Goal: Browse casually: Explore the website without a specific task or goal

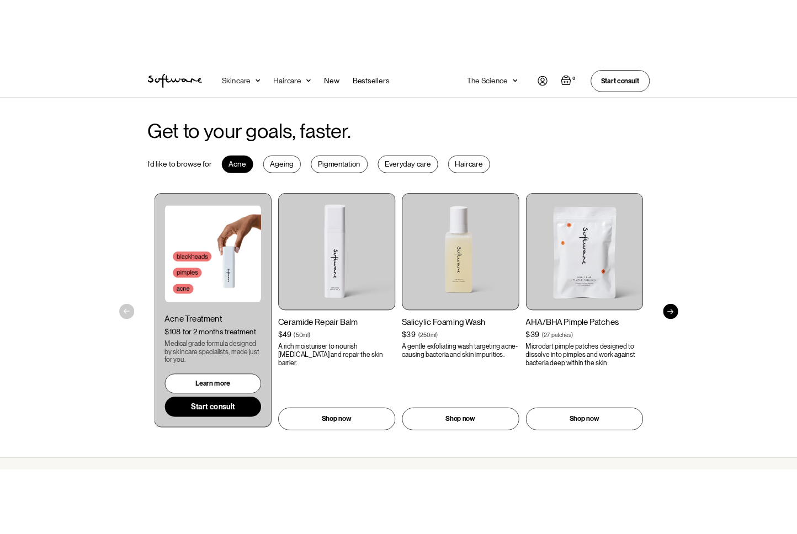
scroll to position [501, 0]
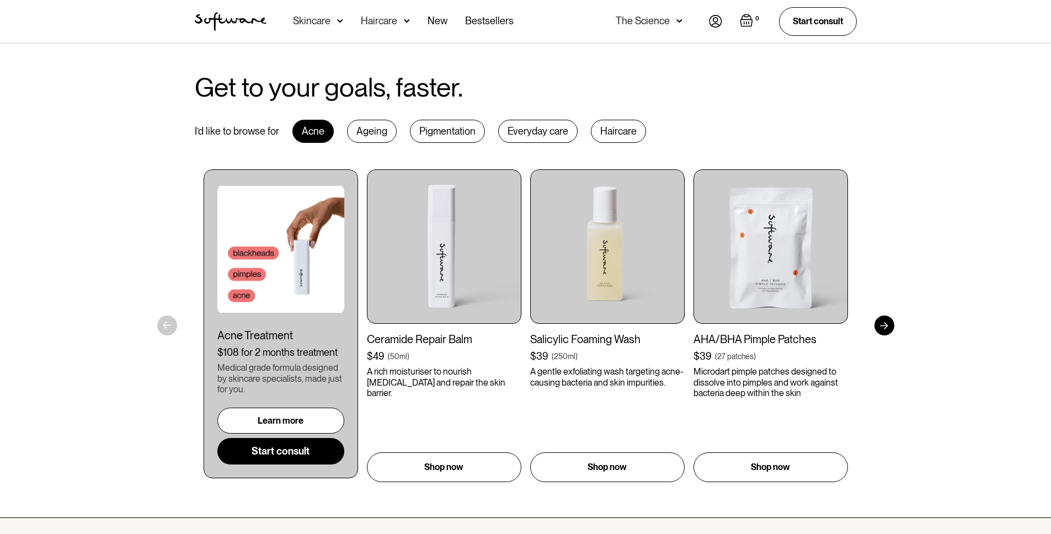
click at [362, 128] on div "Ageing" at bounding box center [372, 131] width 50 height 23
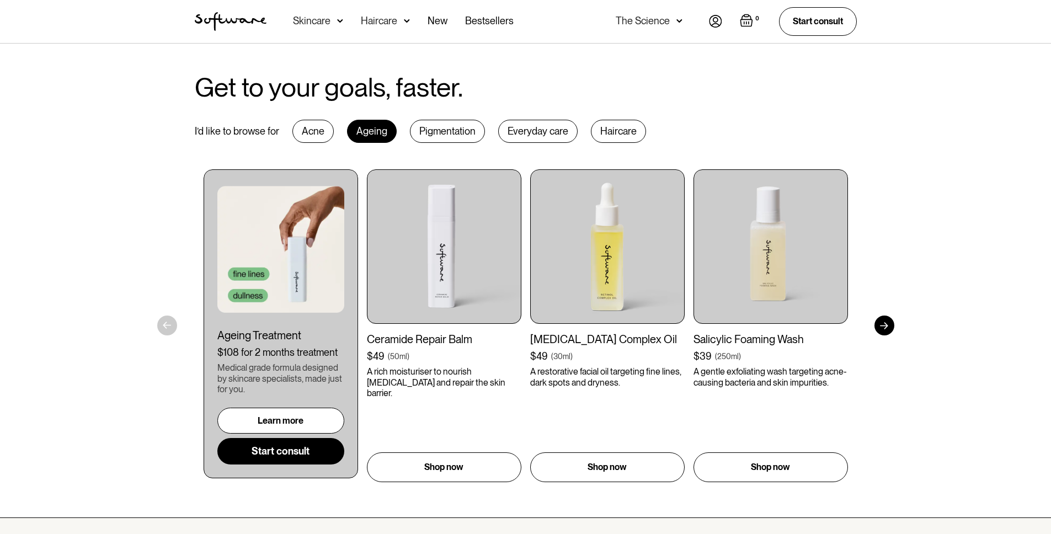
click at [441, 125] on div "Pigmentation" at bounding box center [447, 131] width 75 height 23
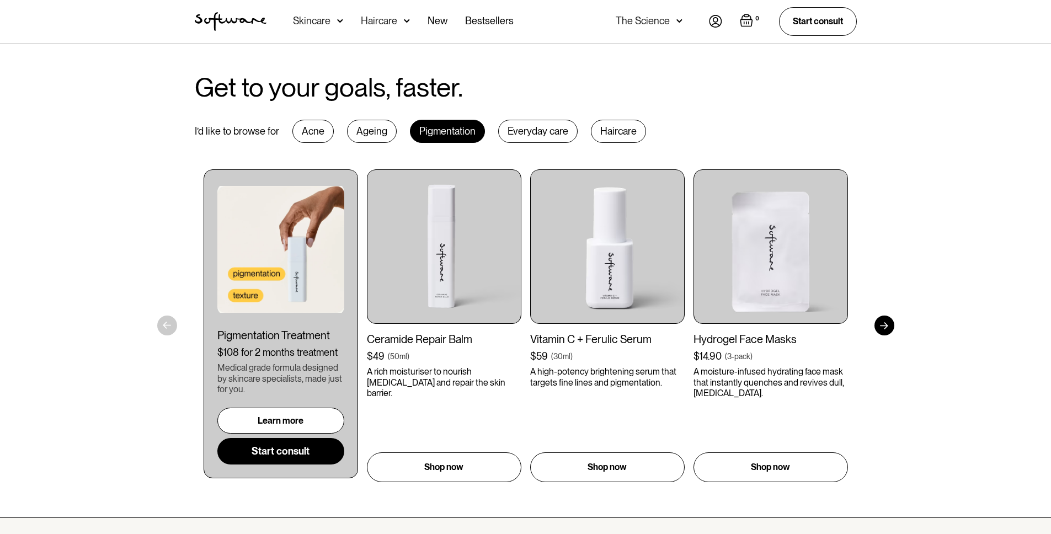
click at [517, 137] on div "Everyday care" at bounding box center [537, 131] width 79 height 23
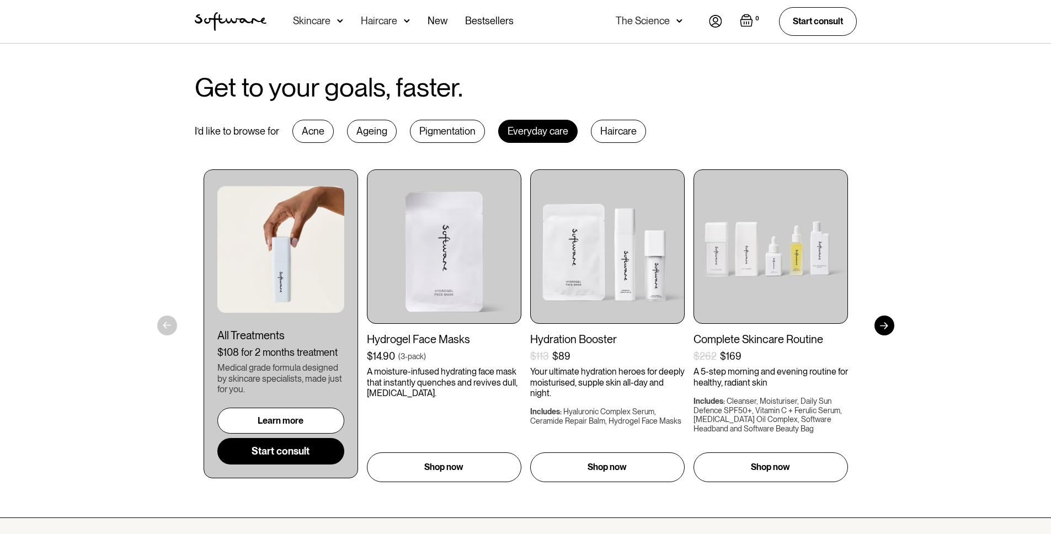
click at [302, 134] on div "Acne" at bounding box center [312, 131] width 41 height 23
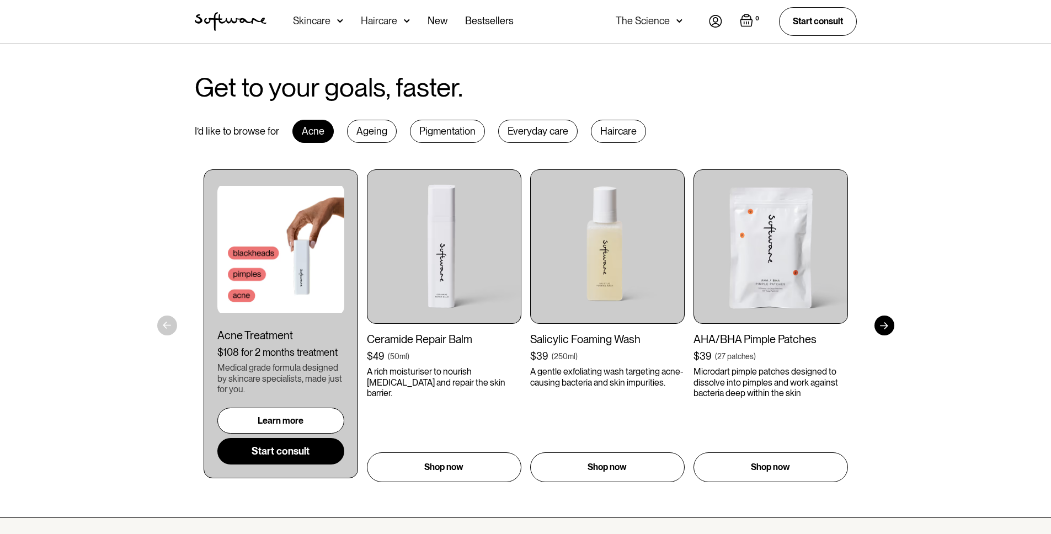
click at [374, 129] on div "Ageing" at bounding box center [372, 131] width 50 height 23
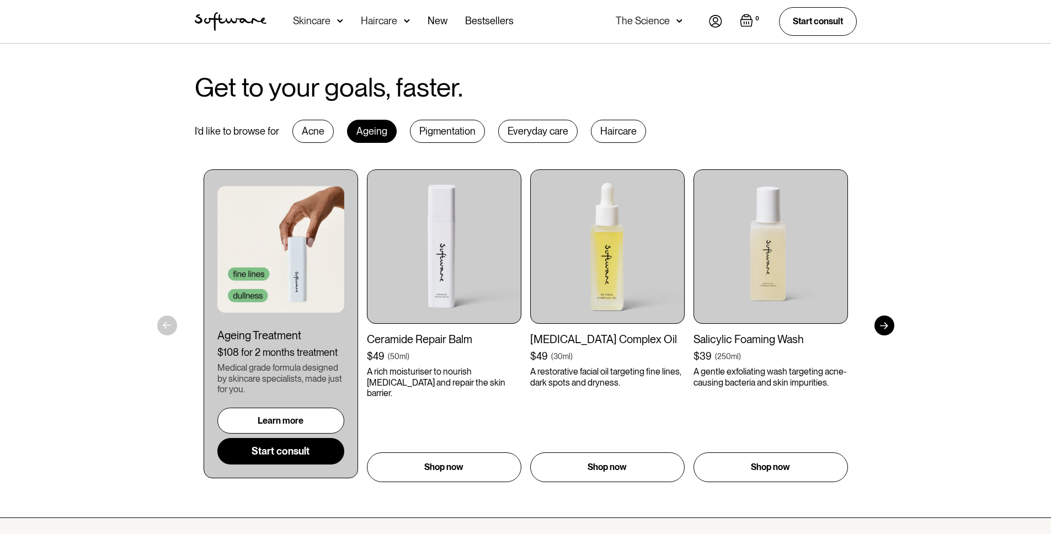
click at [410, 131] on div "Pigmentation" at bounding box center [447, 131] width 75 height 23
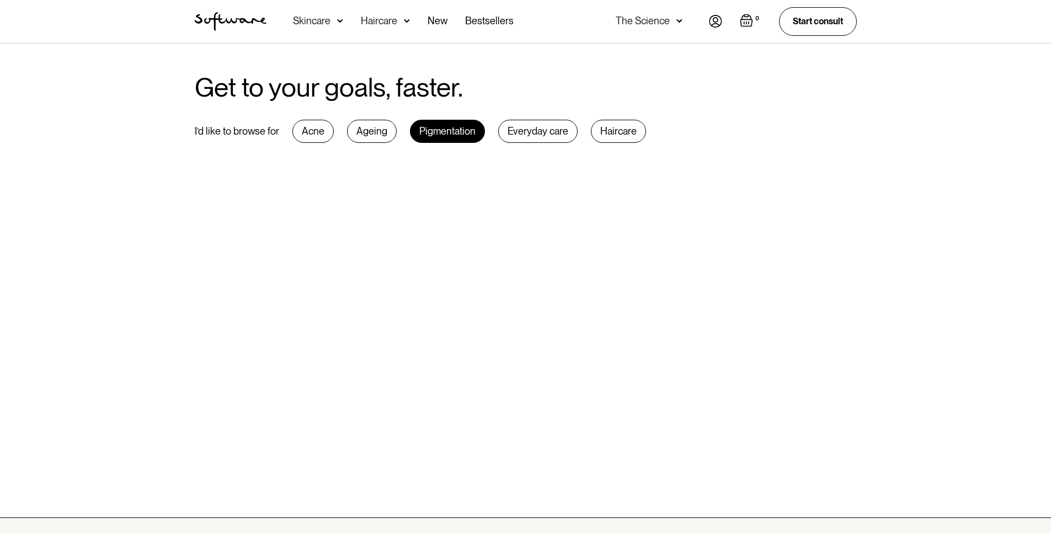
click at [523, 145] on div "Get to your goals, faster. I’d like to browse for Acne Ageing Pigmentation Ever…" at bounding box center [526, 277] width 689 height 409
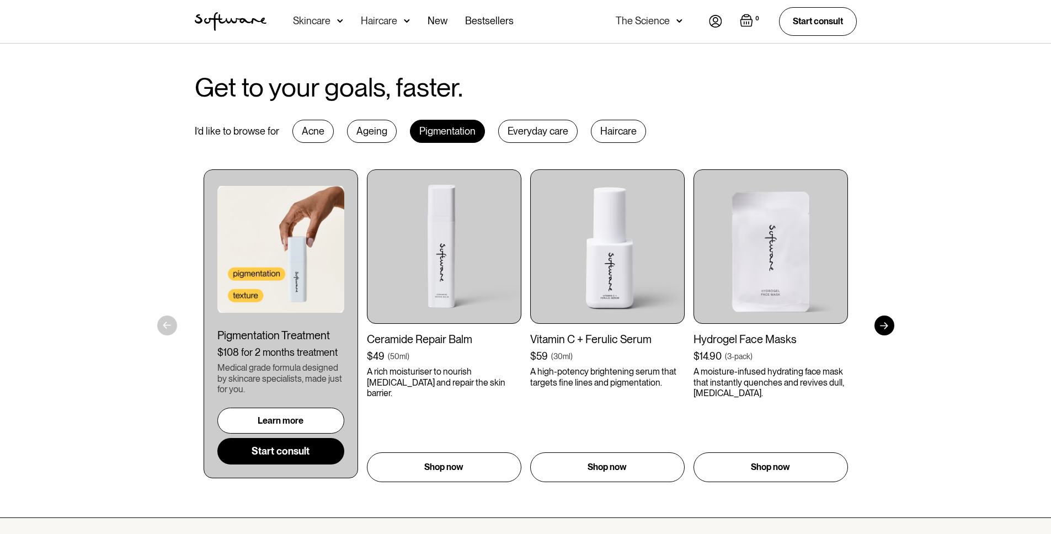
click at [525, 139] on div "Everyday care" at bounding box center [537, 131] width 79 height 23
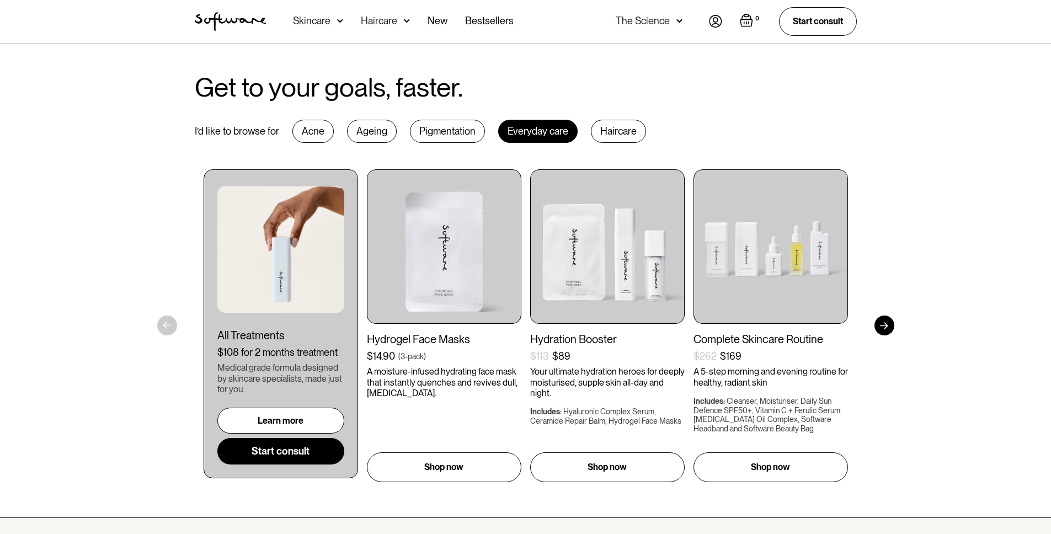
click at [631, 126] on div "Haircare" at bounding box center [618, 131] width 55 height 23
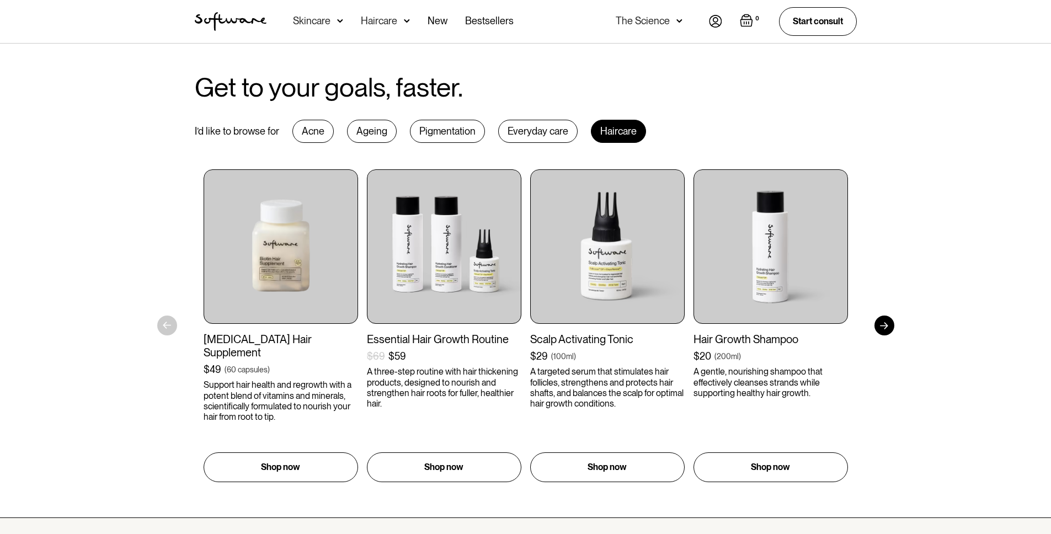
click at [317, 130] on div "Acne" at bounding box center [312, 131] width 41 height 23
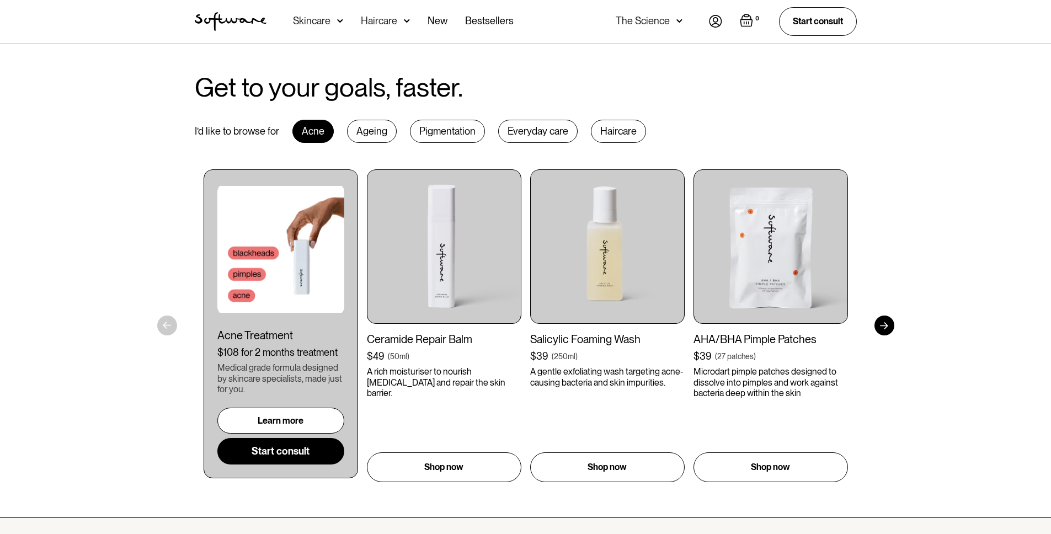
click at [345, 127] on div "I’d like to browse for Acne Ageing Pigmentation Everyday care Haircare" at bounding box center [420, 131] width 451 height 23
click at [363, 127] on div "Ageing" at bounding box center [372, 131] width 50 height 23
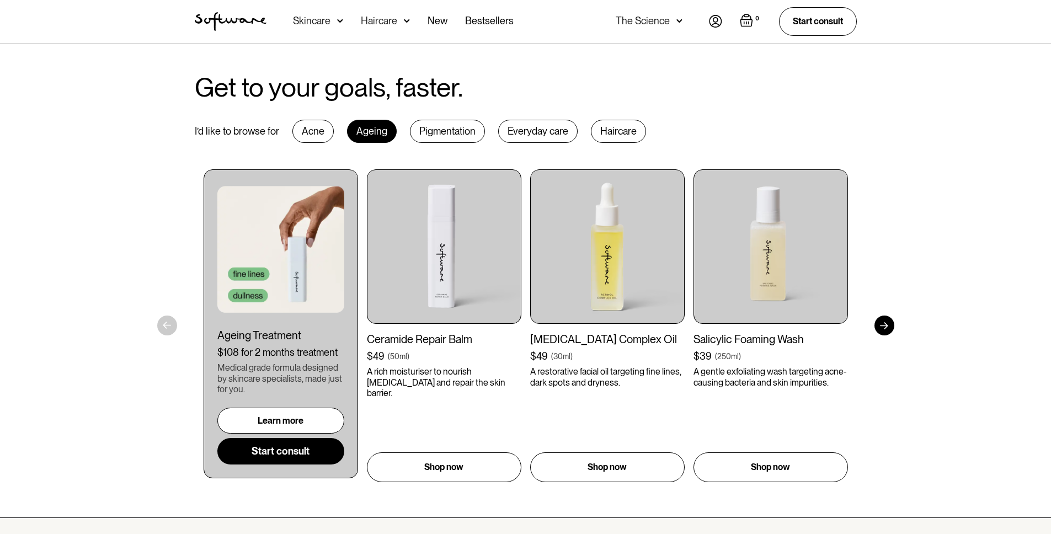
click at [443, 127] on div "Pigmentation" at bounding box center [447, 131] width 75 height 23
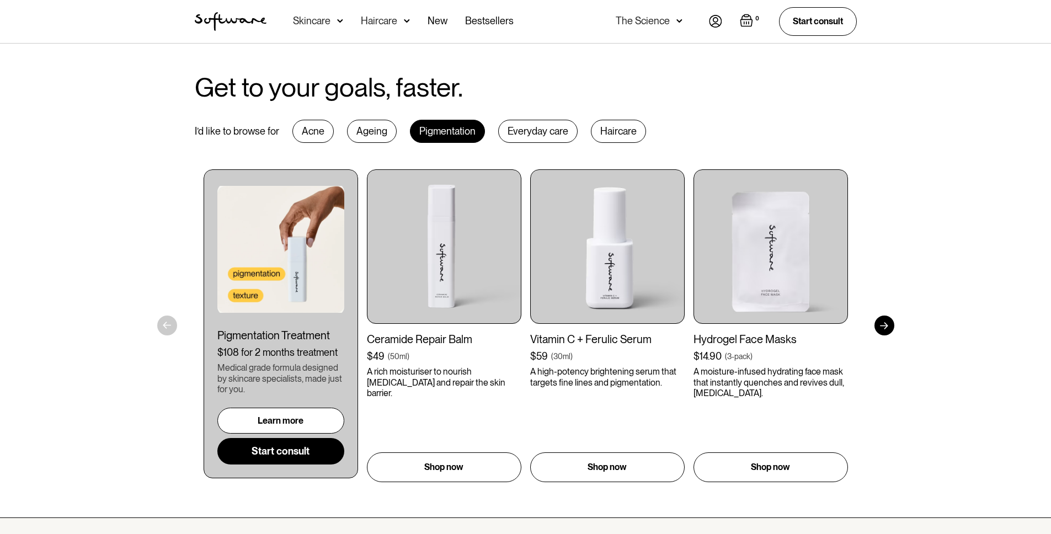
click at [526, 139] on div "Everyday care" at bounding box center [537, 131] width 79 height 23
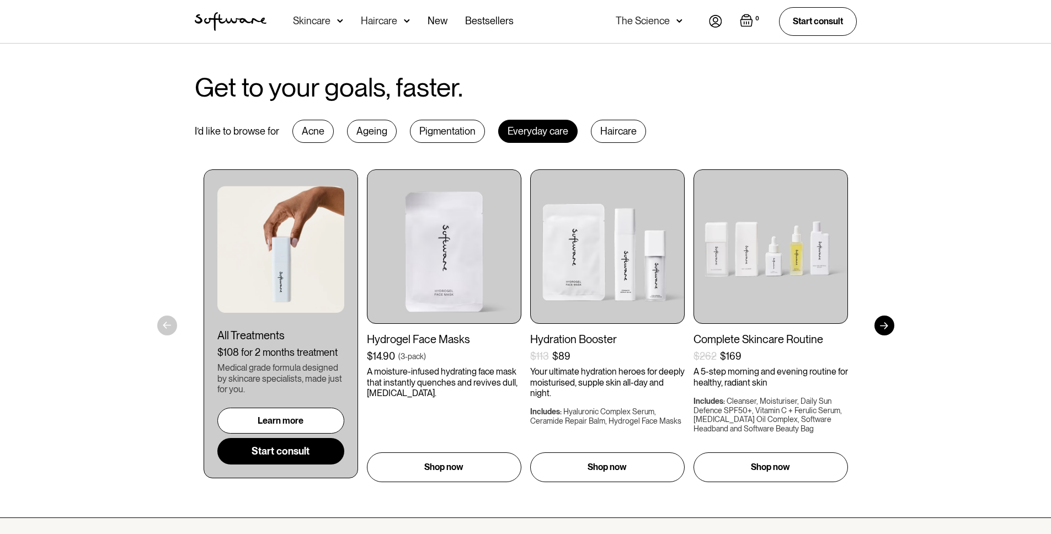
click at [608, 140] on div "Haircare" at bounding box center [618, 131] width 55 height 23
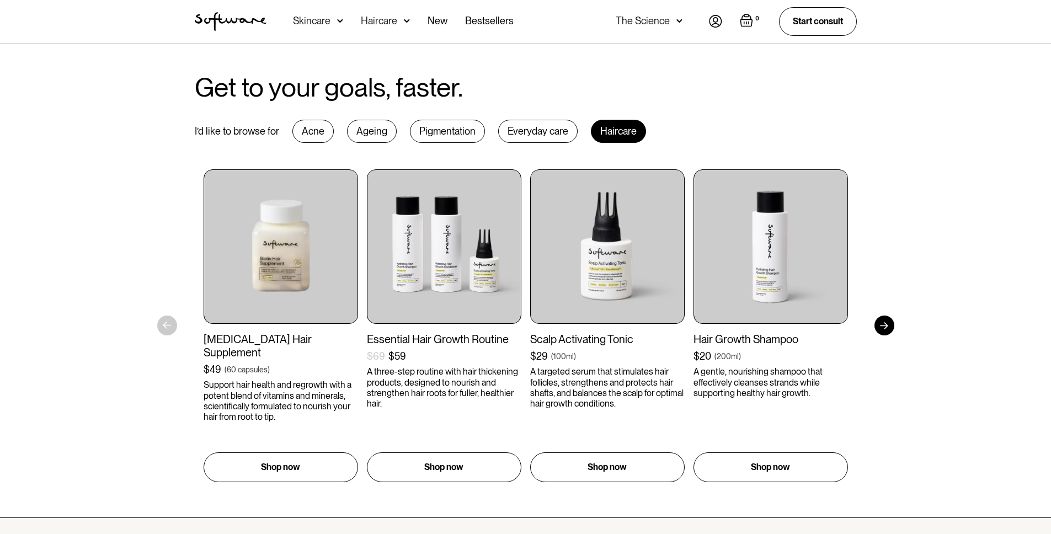
click at [438, 130] on div "Pigmentation" at bounding box center [447, 131] width 75 height 23
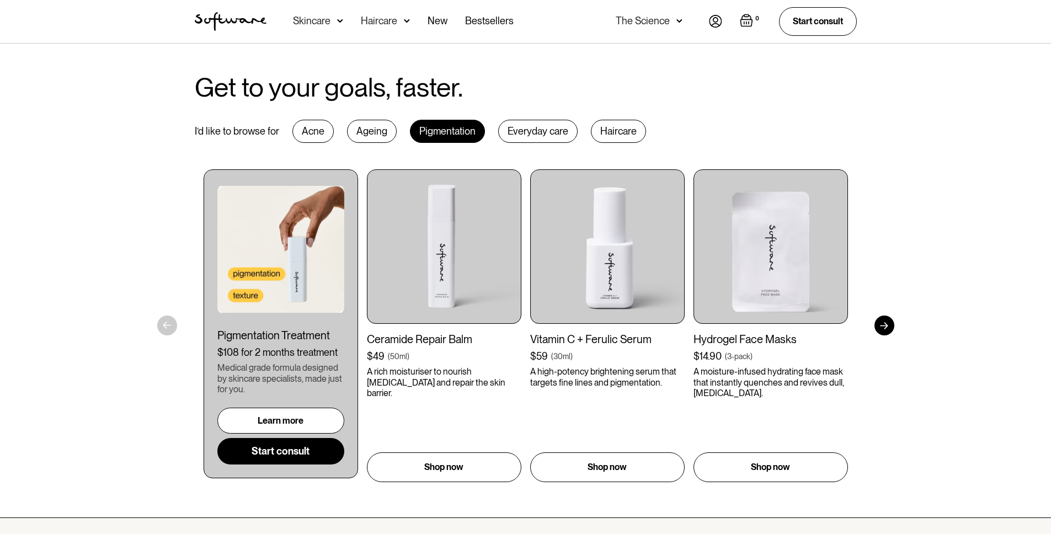
click at [371, 130] on div "Ageing" at bounding box center [372, 131] width 50 height 23
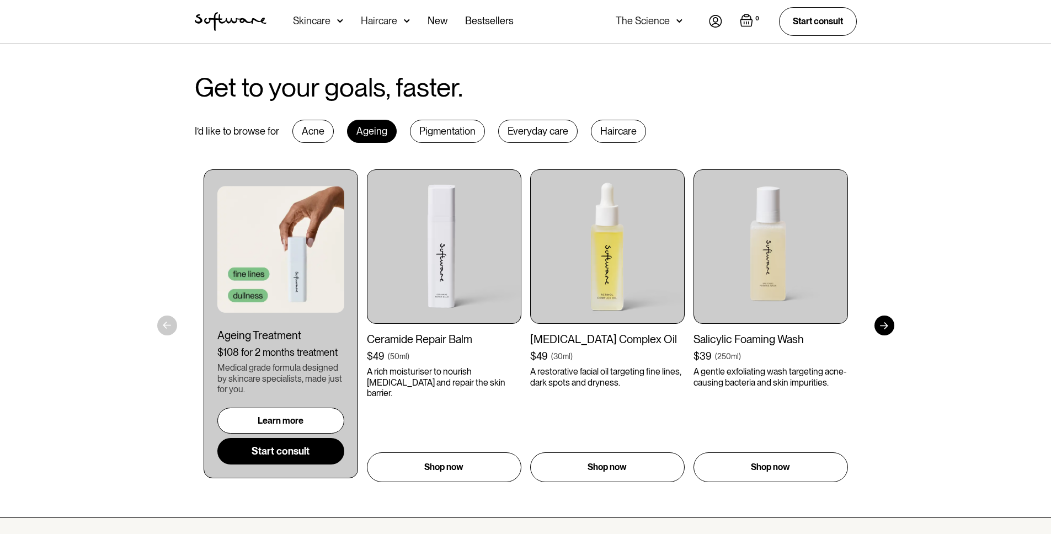
click at [309, 127] on div "Acne" at bounding box center [312, 131] width 41 height 23
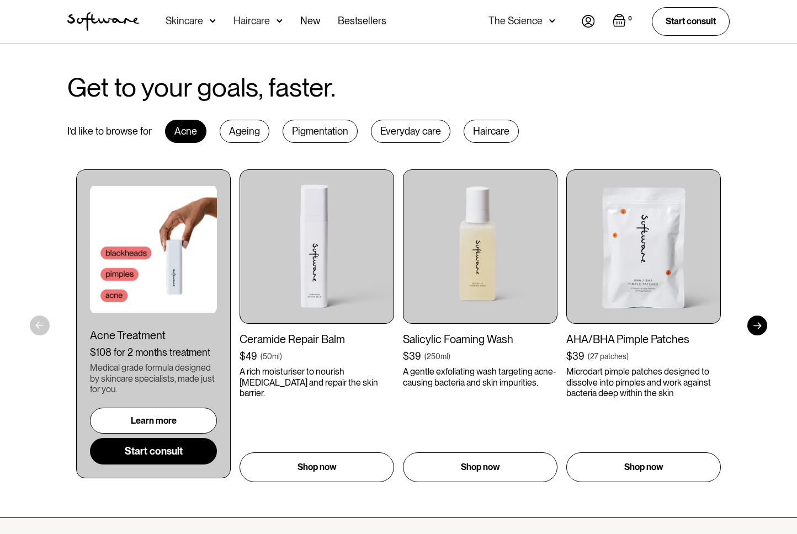
click at [491, 132] on div "Haircare" at bounding box center [491, 131] width 55 height 23
